Goal: Navigation & Orientation: Find specific page/section

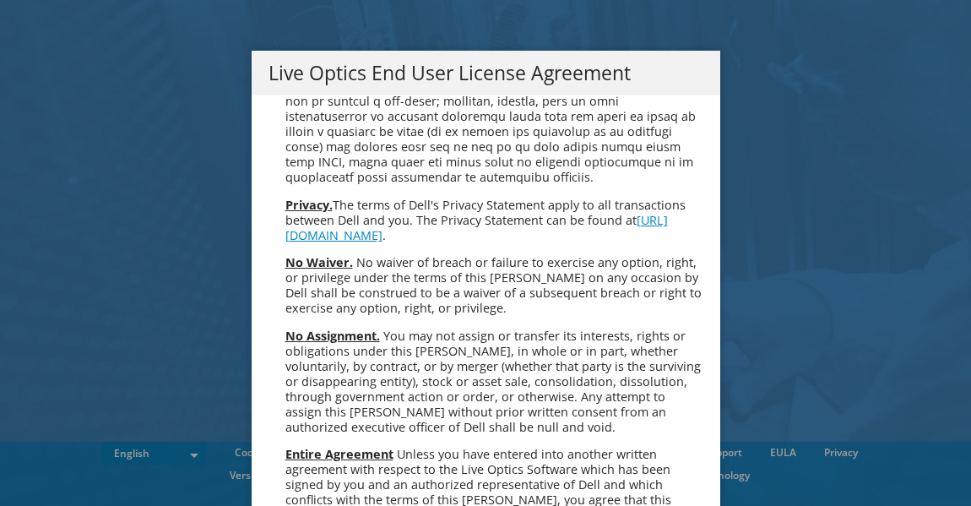
scroll to position [6388, 0]
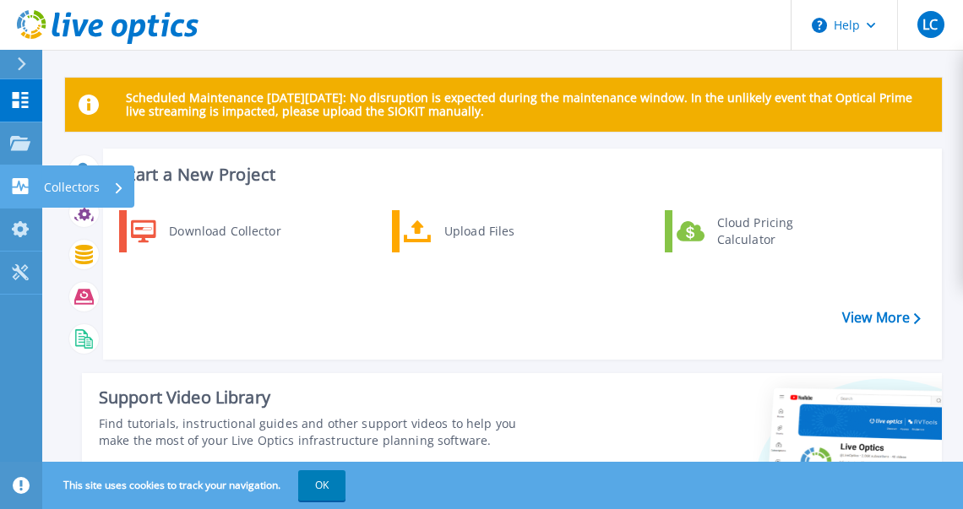
click at [24, 183] on icon at bounding box center [21, 186] width 16 height 16
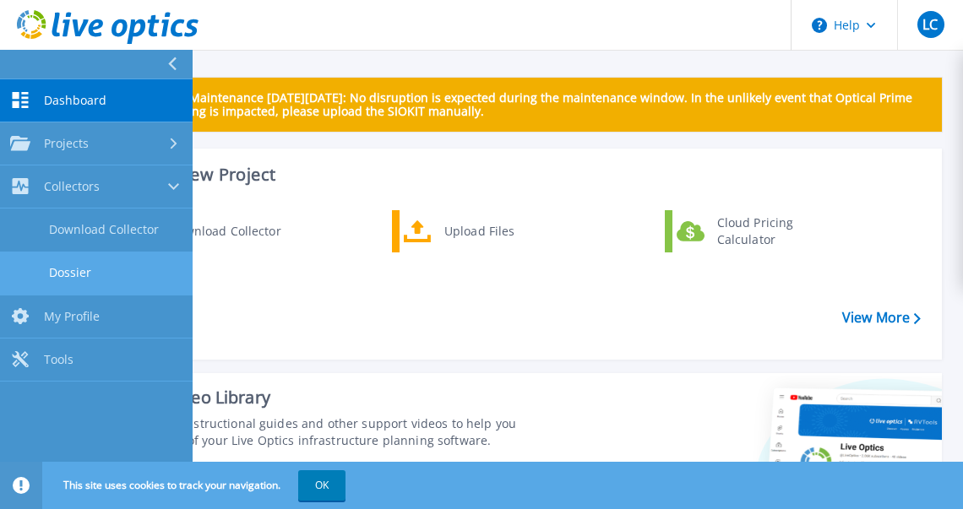
click at [81, 281] on link "Dossier" at bounding box center [96, 273] width 193 height 43
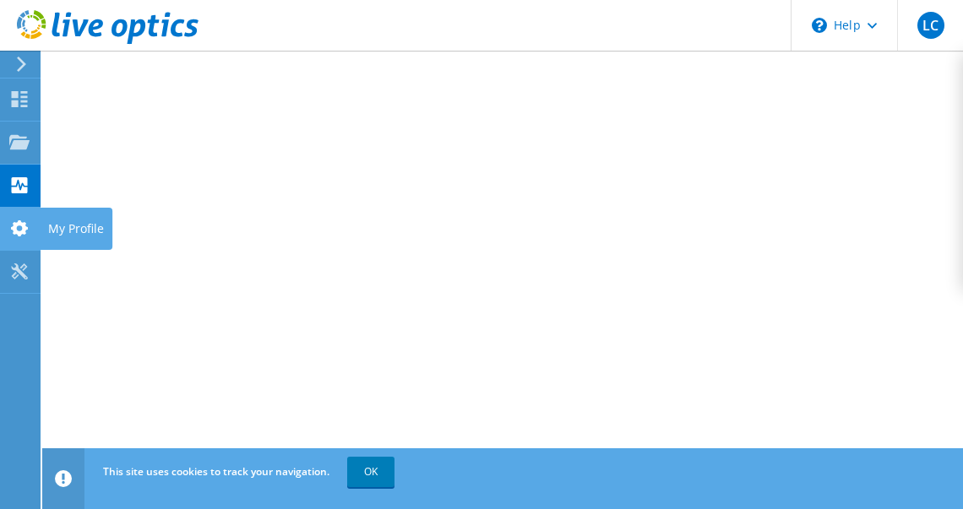
click at [12, 225] on icon at bounding box center [19, 228] width 20 height 16
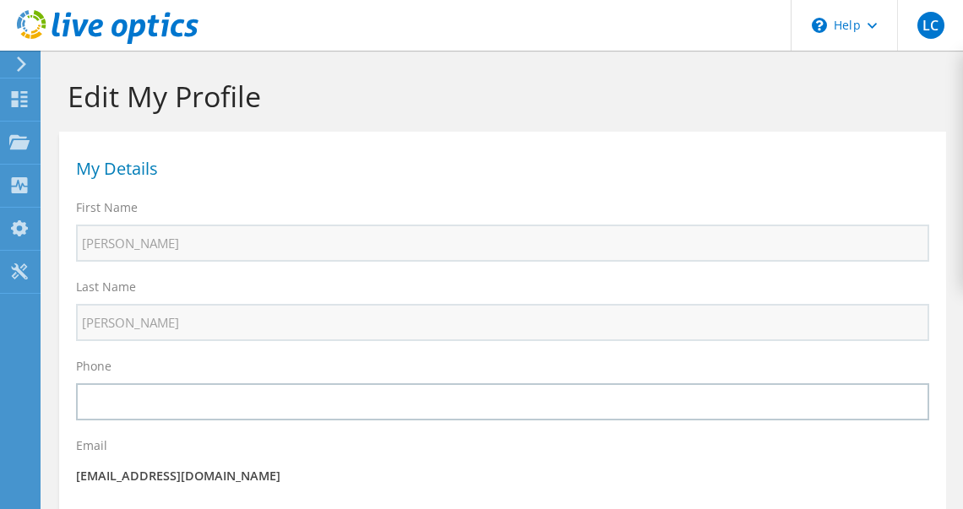
select select "224"
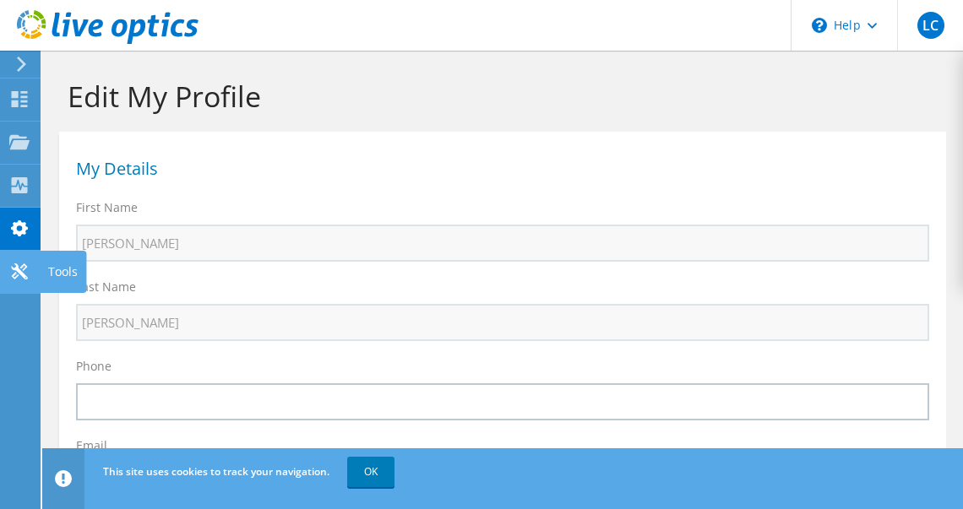
click at [20, 273] on use at bounding box center [19, 271] width 16 height 16
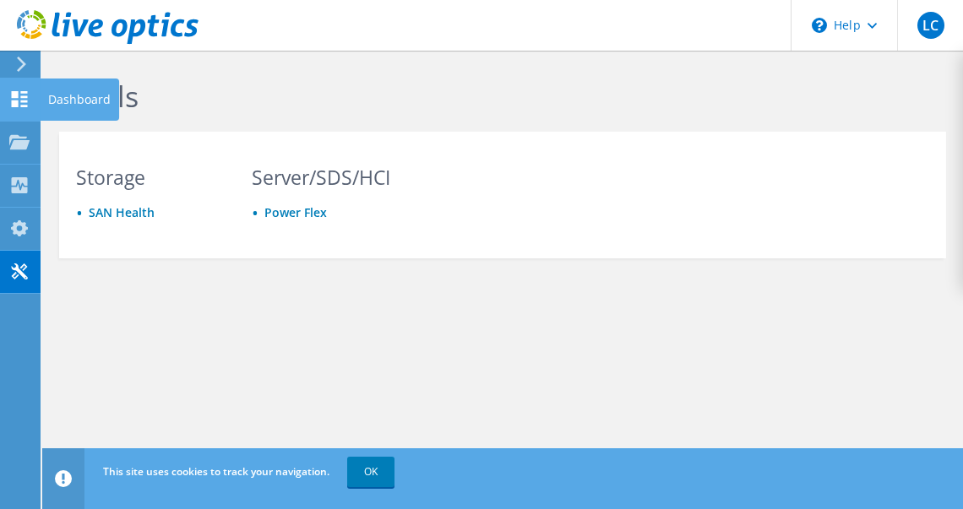
click at [22, 99] on icon at bounding box center [19, 99] width 20 height 16
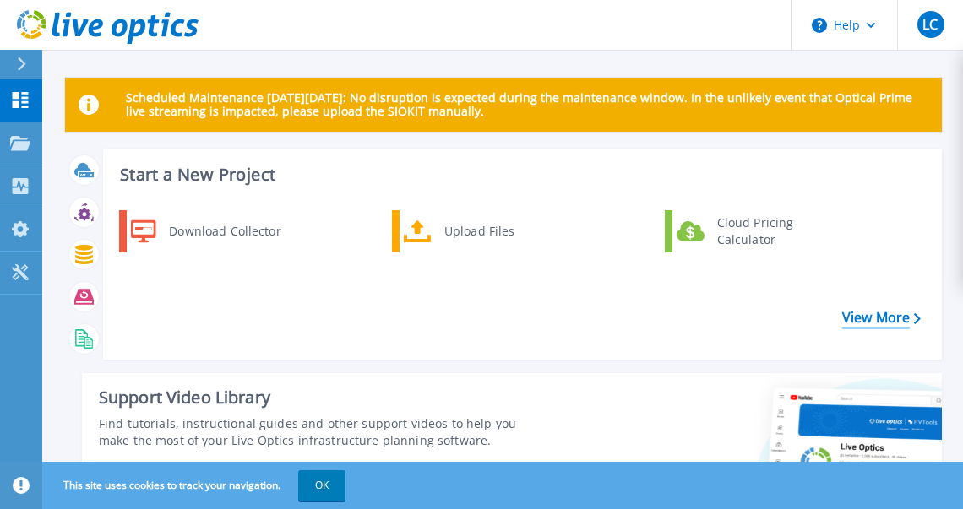
click at [915, 323] on icon at bounding box center [917, 318] width 7 height 11
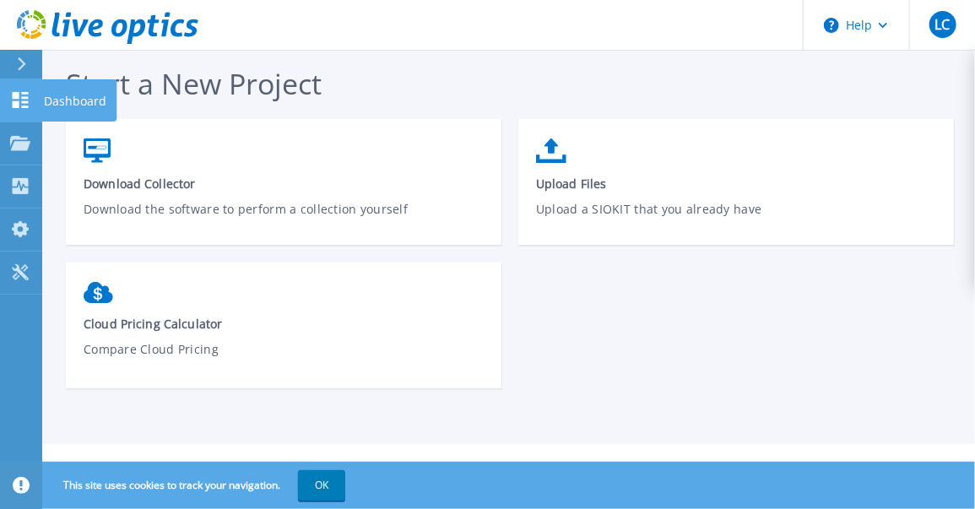
click at [13, 109] on link "Dashboard Dashboard" at bounding box center [21, 100] width 42 height 43
